Goal: Find specific page/section: Find specific page/section

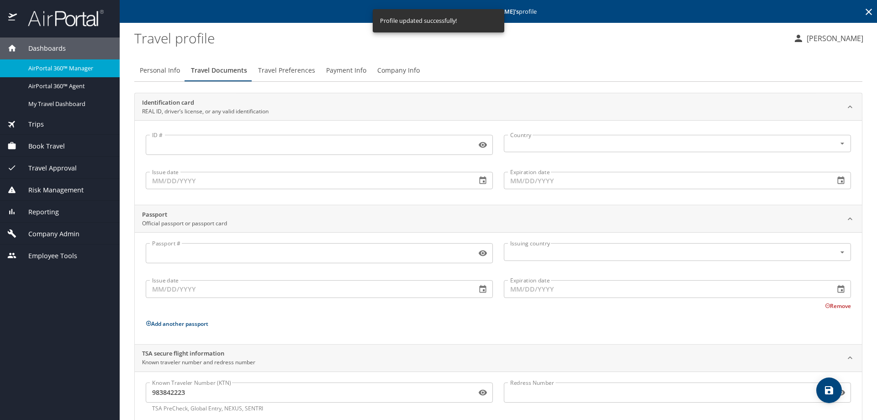
scroll to position [2, 0]
